Goal: Task Accomplishment & Management: Use online tool/utility

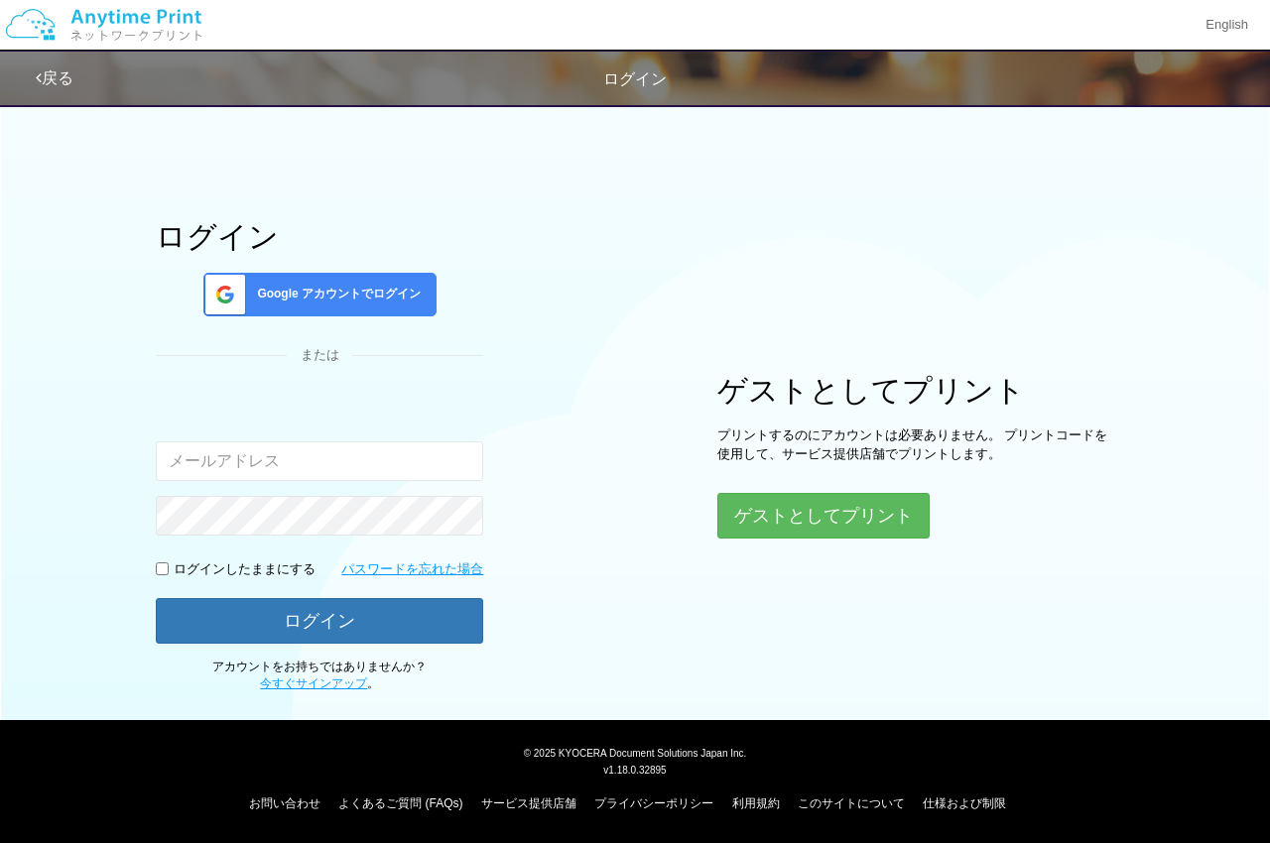
click at [399, 276] on div "Google アカウントでログイン" at bounding box center [319, 295] width 233 height 44
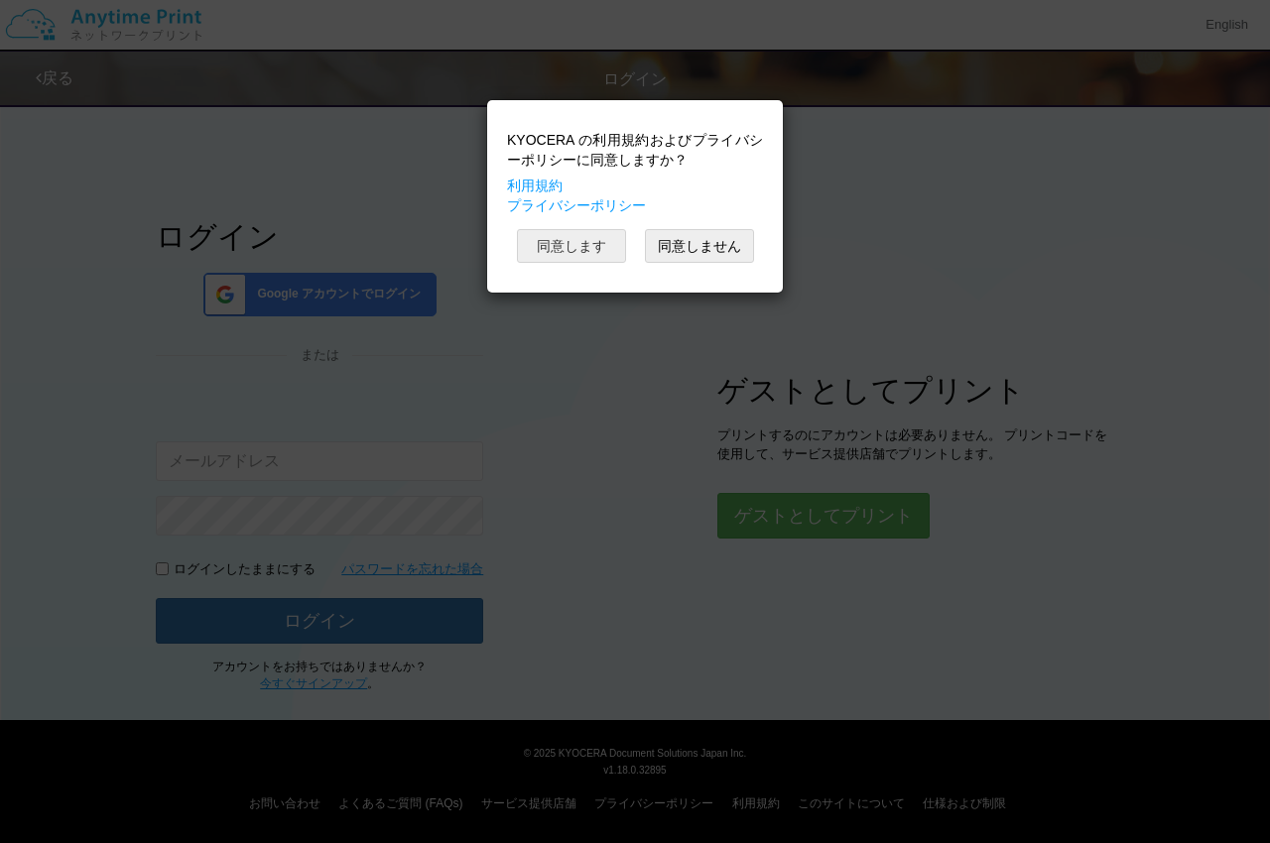
click at [605, 233] on button "同意します" at bounding box center [571, 246] width 109 height 34
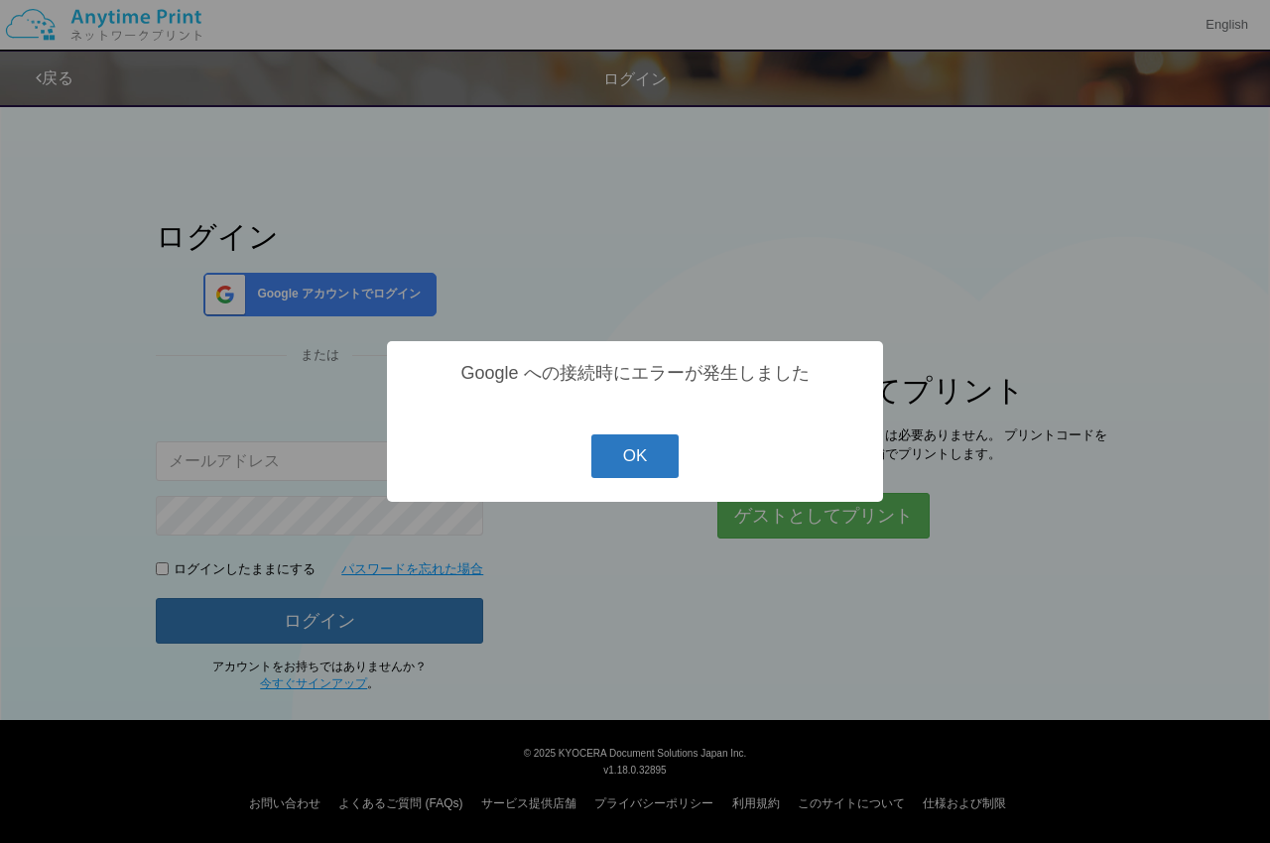
click at [664, 449] on button "OK" at bounding box center [635, 456] width 88 height 44
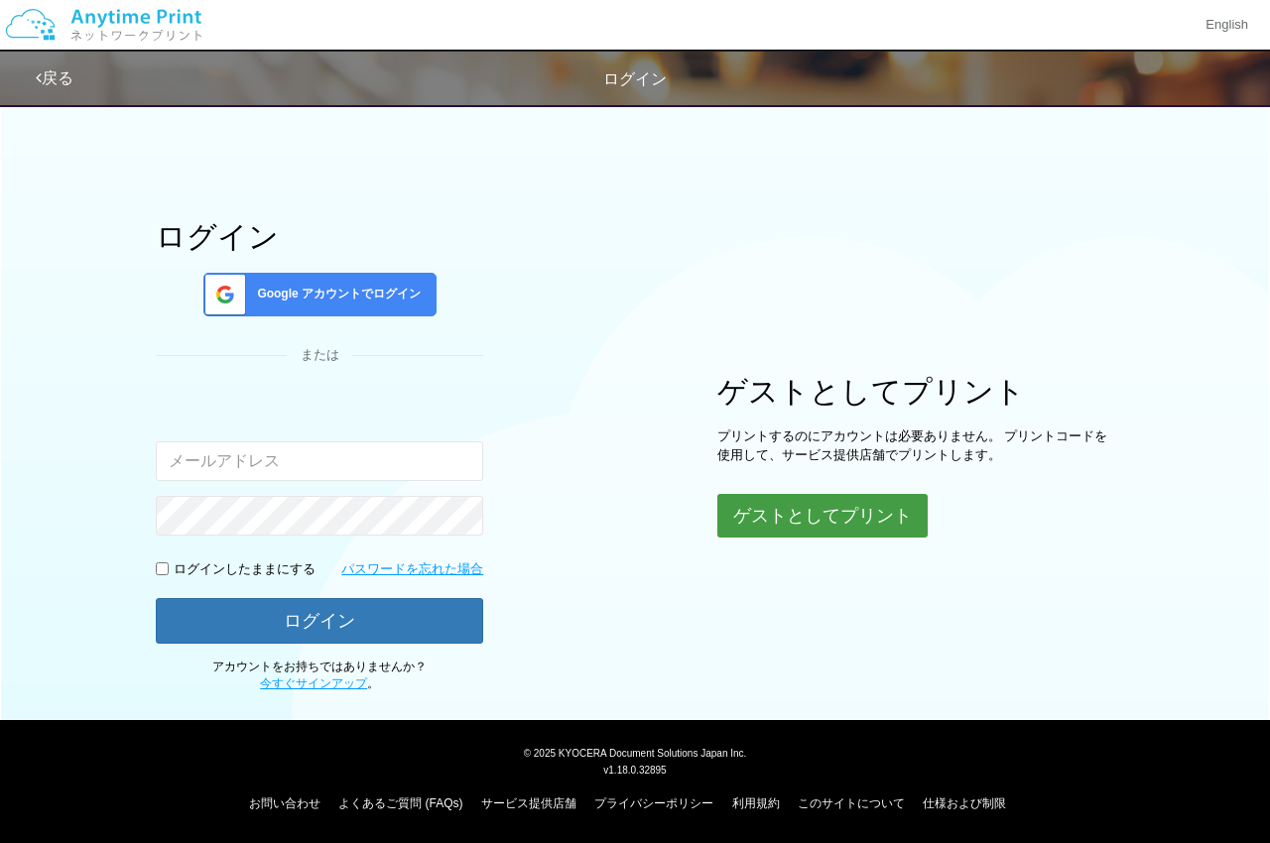
click at [774, 507] on button "ゲストとしてプリント" at bounding box center [822, 516] width 210 height 44
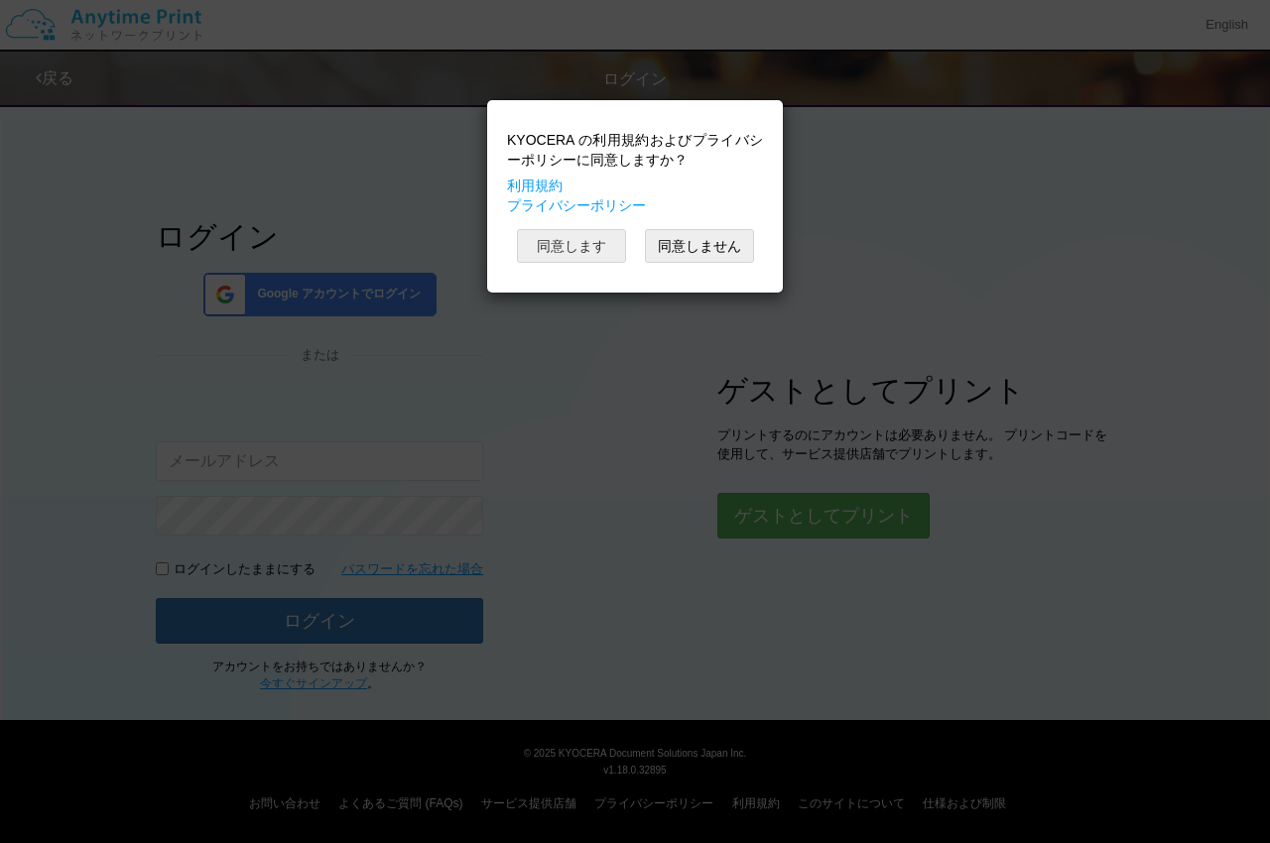
click at [595, 241] on button "同意します" at bounding box center [571, 246] width 109 height 34
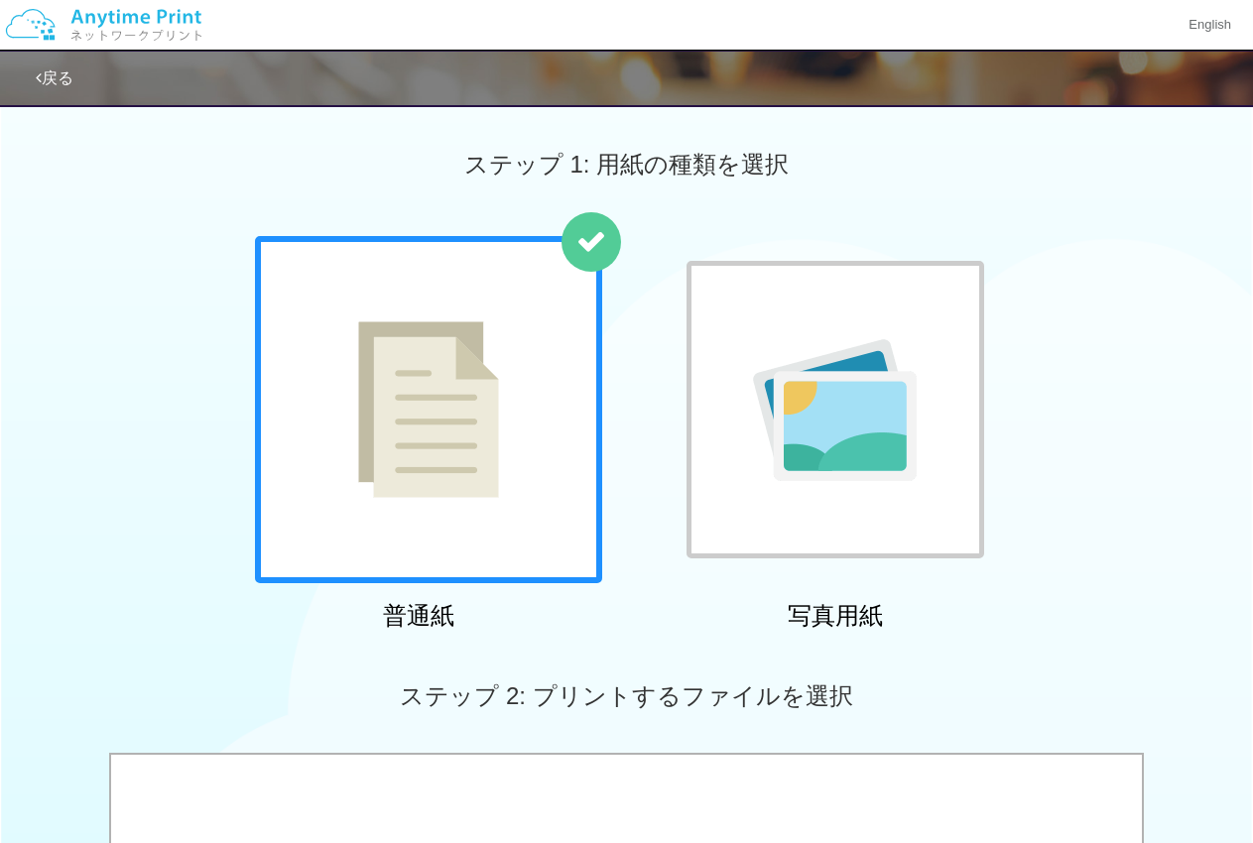
click at [468, 400] on img at bounding box center [428, 409] width 141 height 177
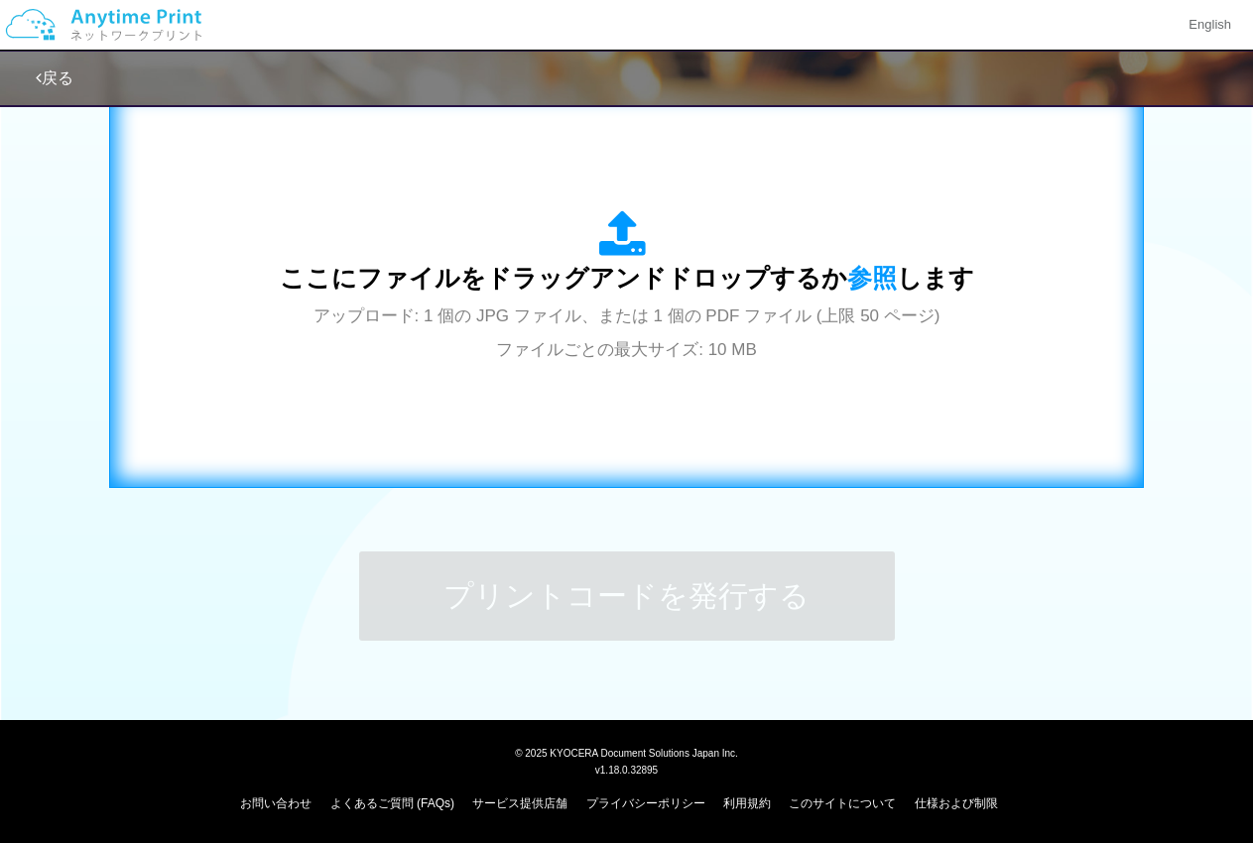
scroll to position [523, 0]
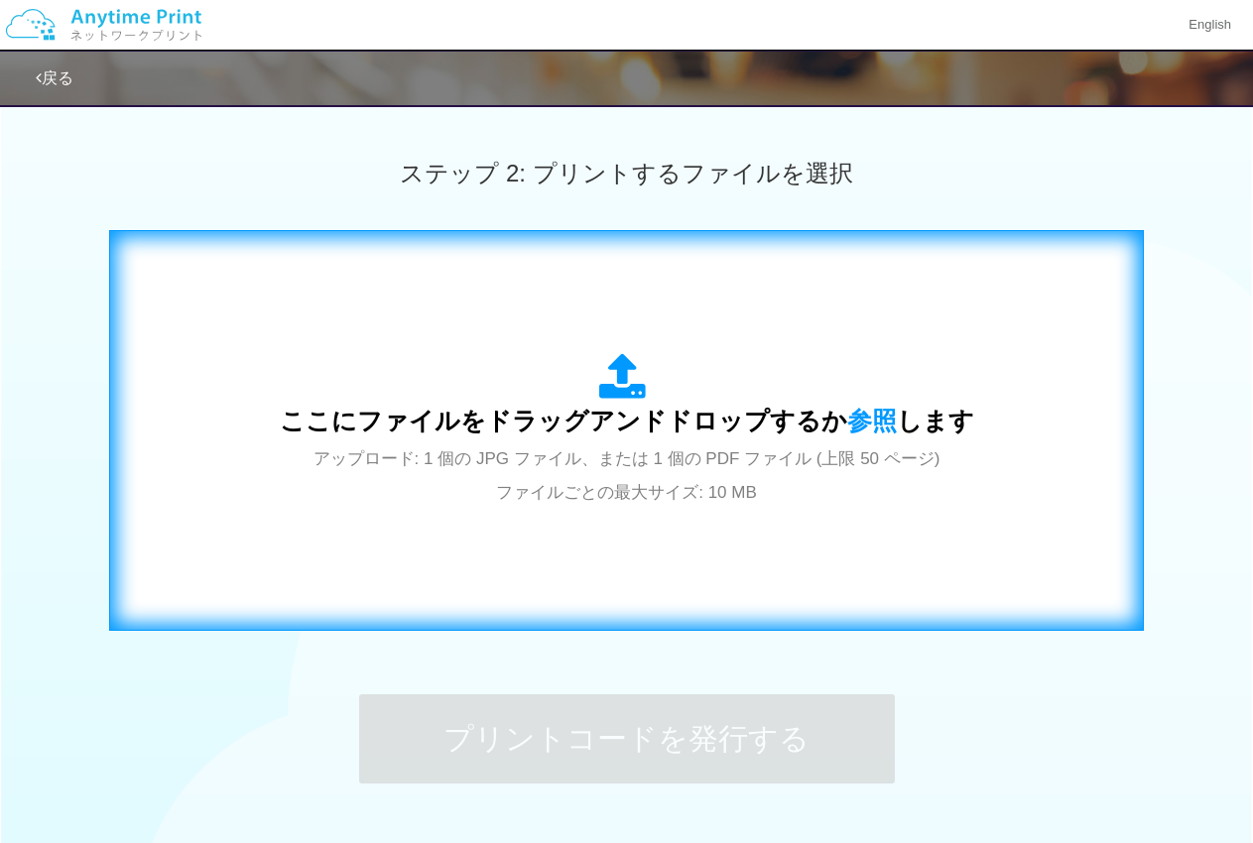
click at [637, 398] on div "ここにファイルをドラッグアンドドロップするか 参照 します アップロード: 1 個の JPG ファイル、または 1 個の PDF ファイル (上限 50 ペー…" at bounding box center [627, 430] width 694 height 155
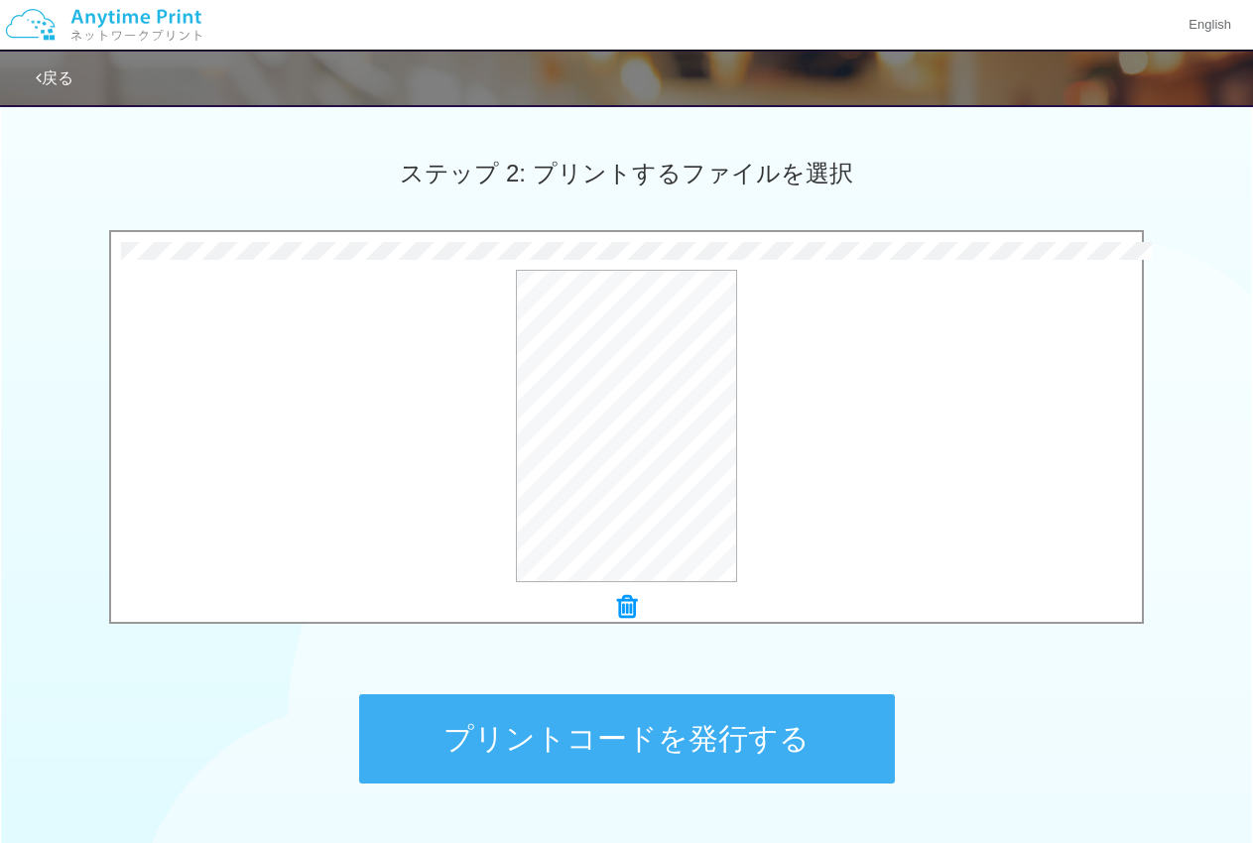
click at [770, 729] on button "プリントコードを発行する" at bounding box center [627, 738] width 536 height 89
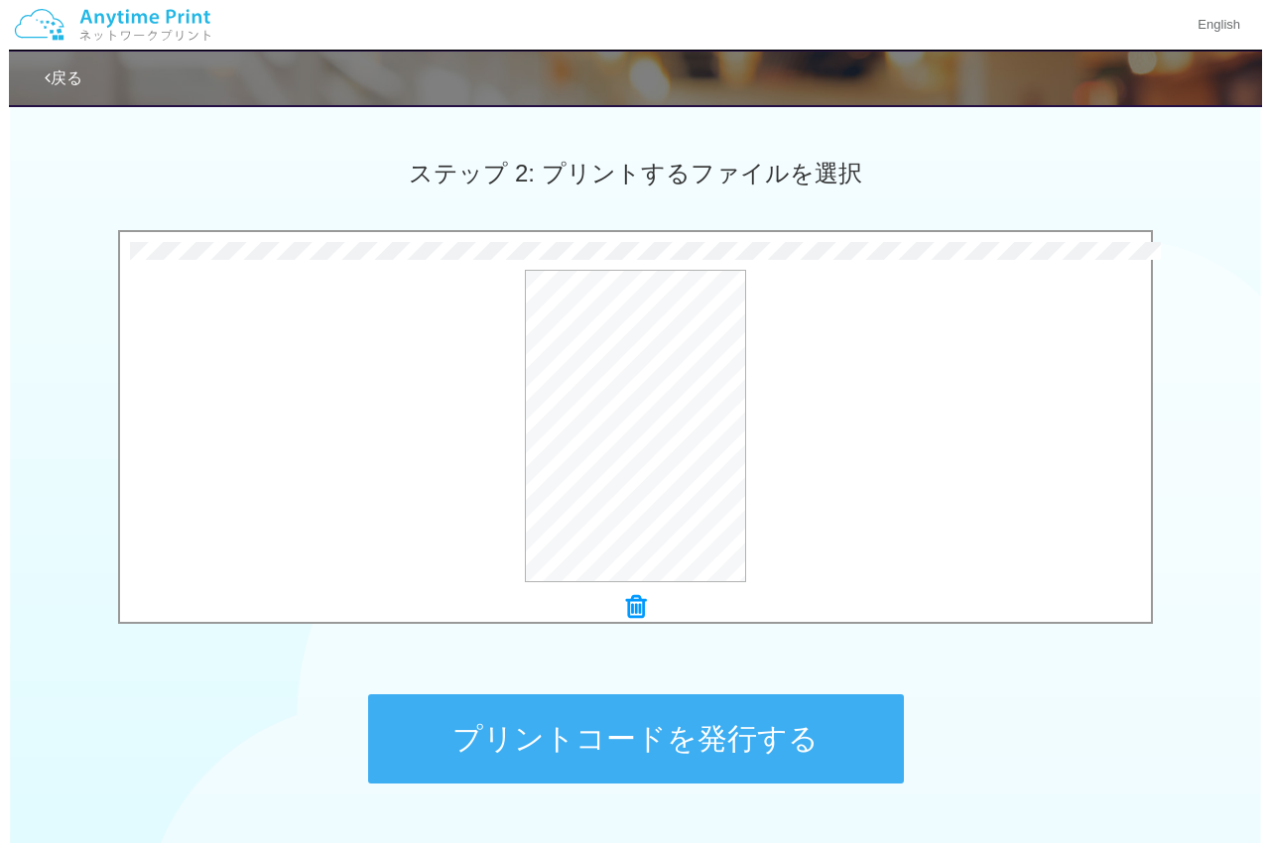
scroll to position [0, 0]
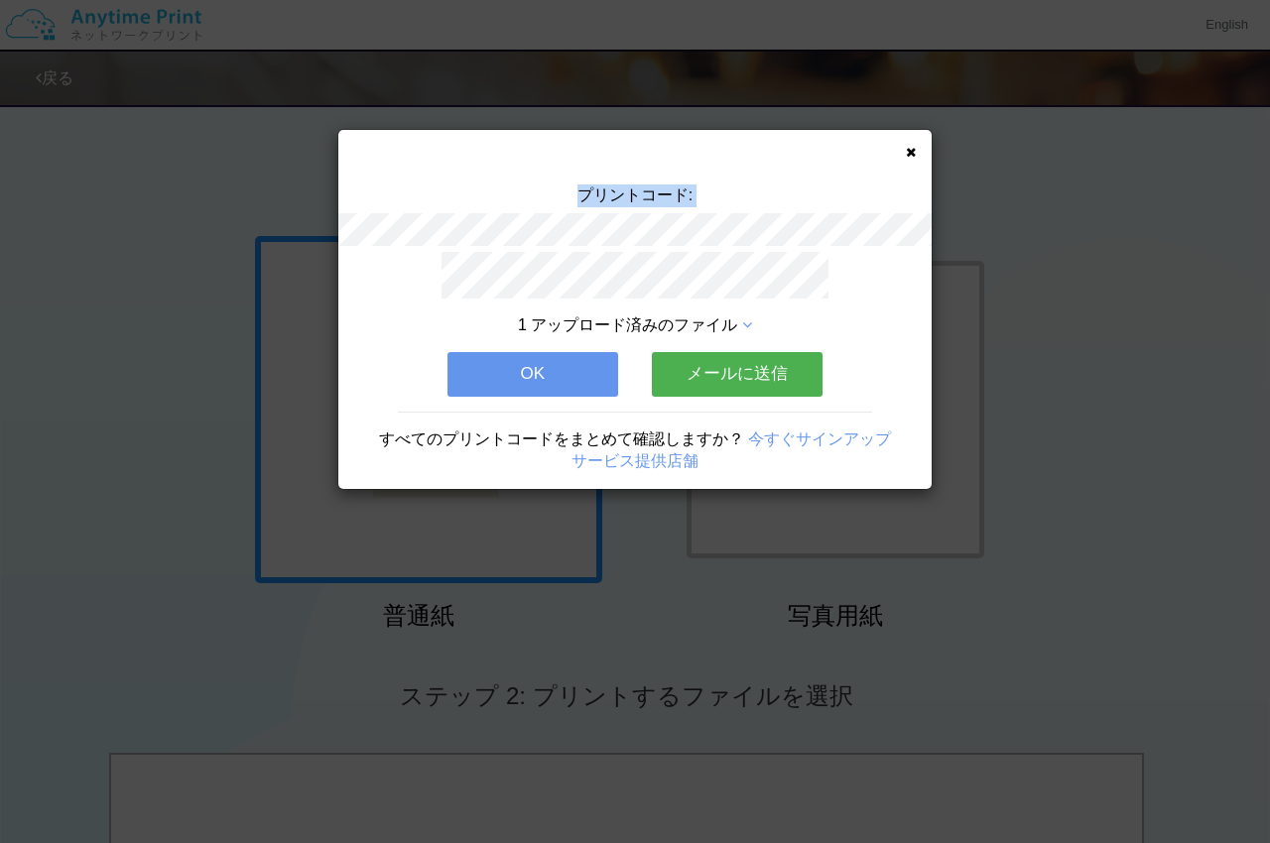
click at [763, 227] on div "プリントコード:" at bounding box center [634, 217] width 593 height 67
copy div "プリントコード:"
